Goal: Information Seeking & Learning: Learn about a topic

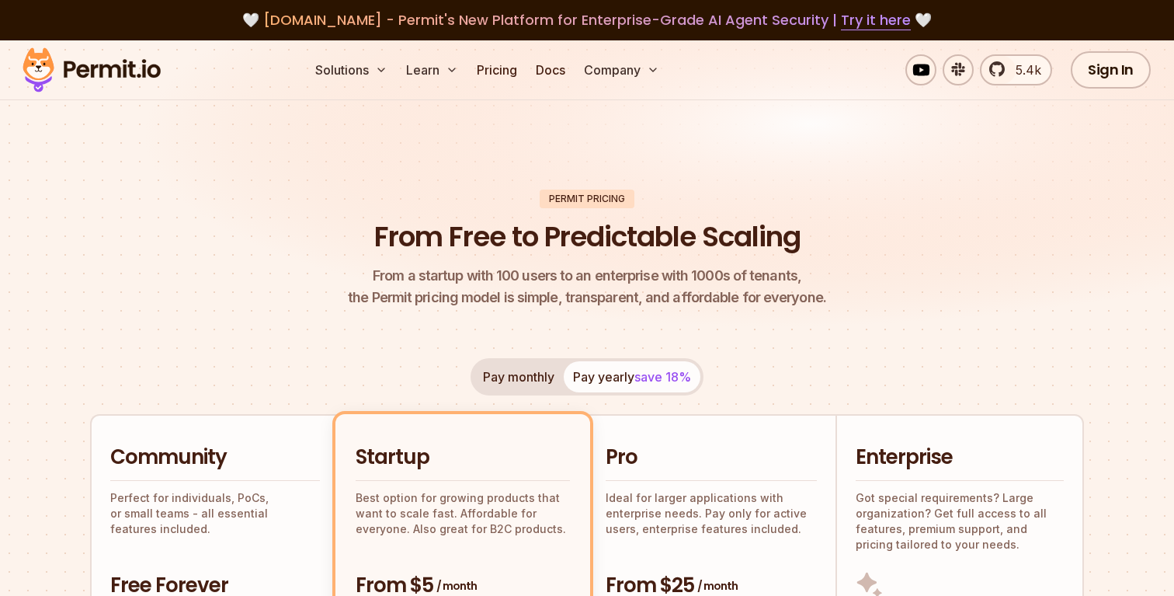
click at [93, 61] on img at bounding box center [92, 69] width 152 height 53
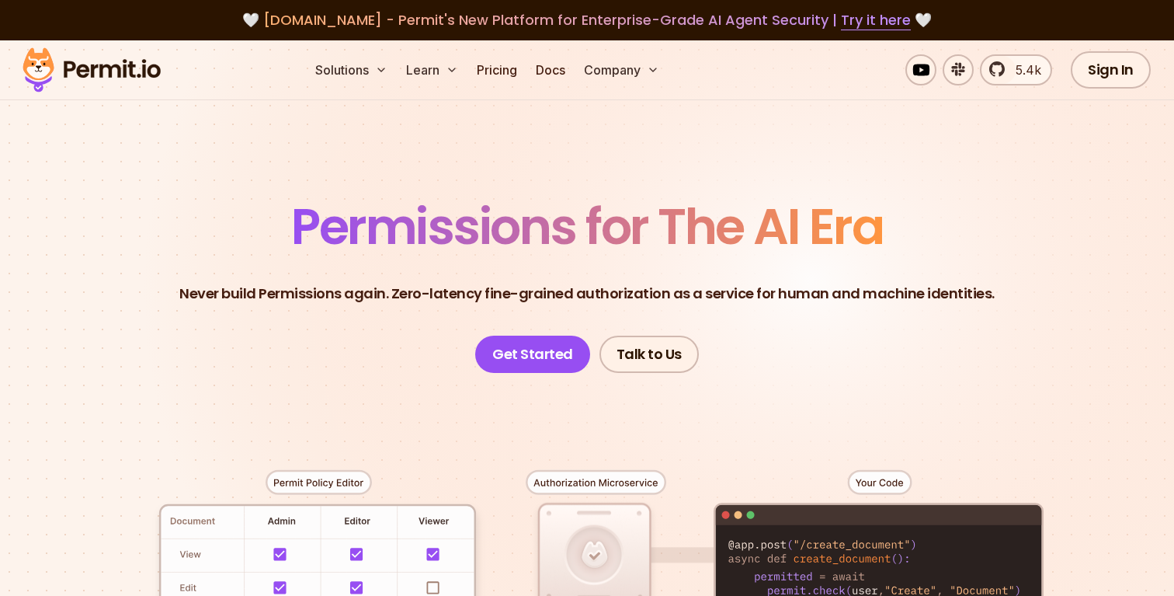
click at [380, 19] on span "agent.security - Permit's New Platform for Enterprise-Grade AI Agent Security |…" at bounding box center [587, 19] width 648 height 19
click at [356, 17] on span "agent.security - Permit's New Platform for Enterprise-Grade AI Agent Security |…" at bounding box center [587, 19] width 648 height 19
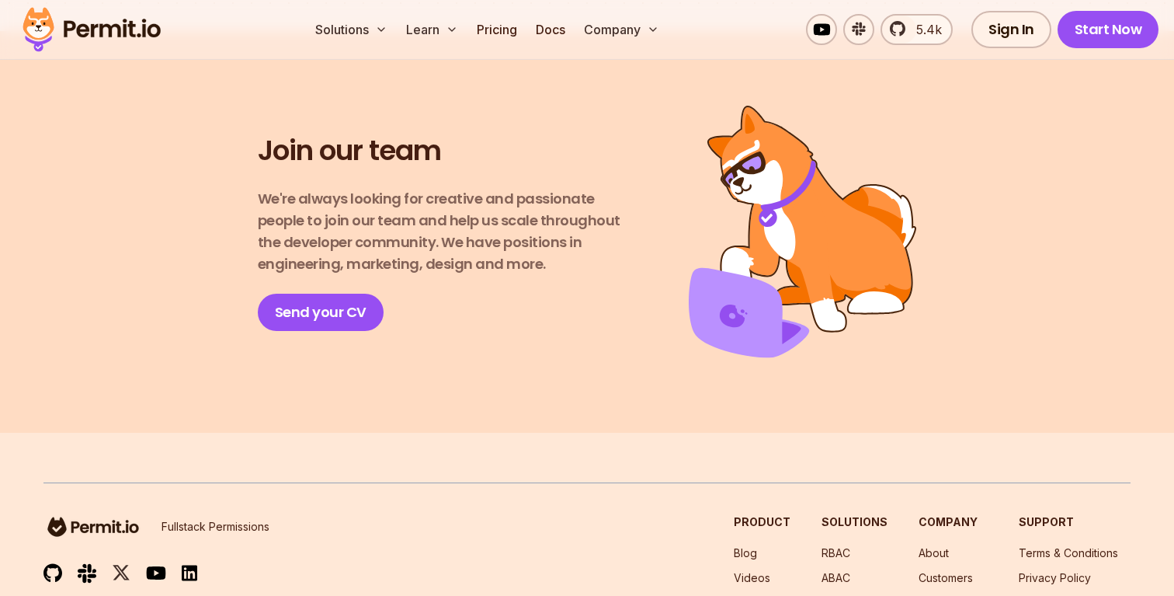
scroll to position [2884, 0]
